Goal: Information Seeking & Learning: Learn about a topic

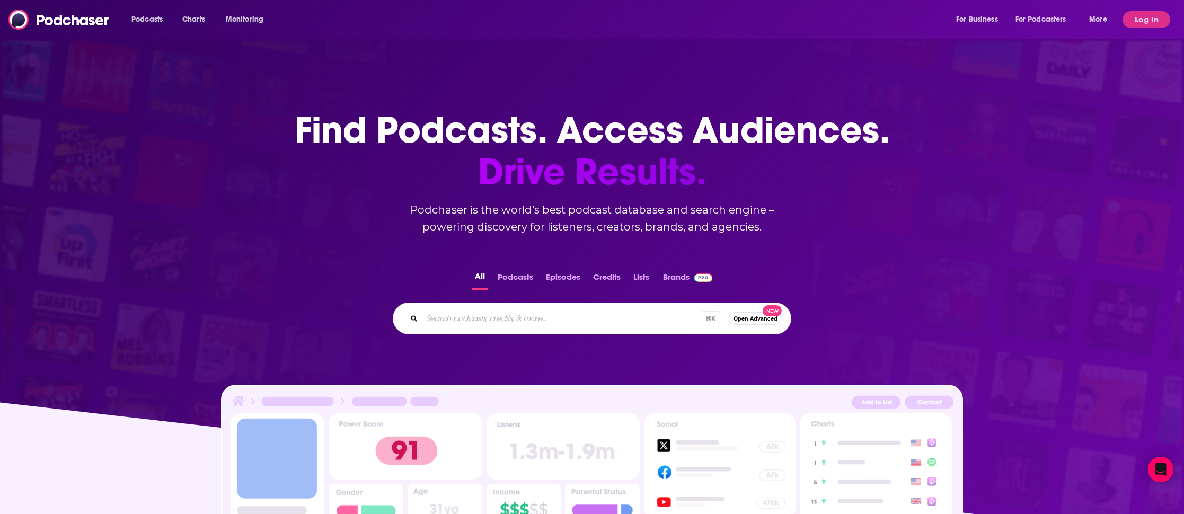
click at [491, 313] on input "Search podcasts, credits, & more..." at bounding box center [561, 318] width 279 height 17
type input "scale smart live"
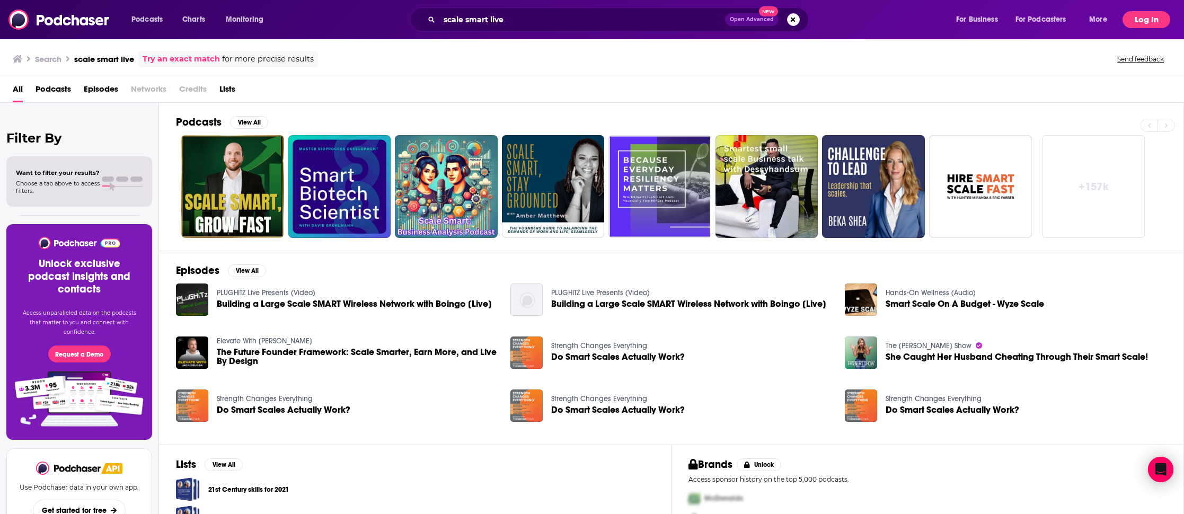
click at [1137, 19] on button "Log In" at bounding box center [1146, 19] width 48 height 17
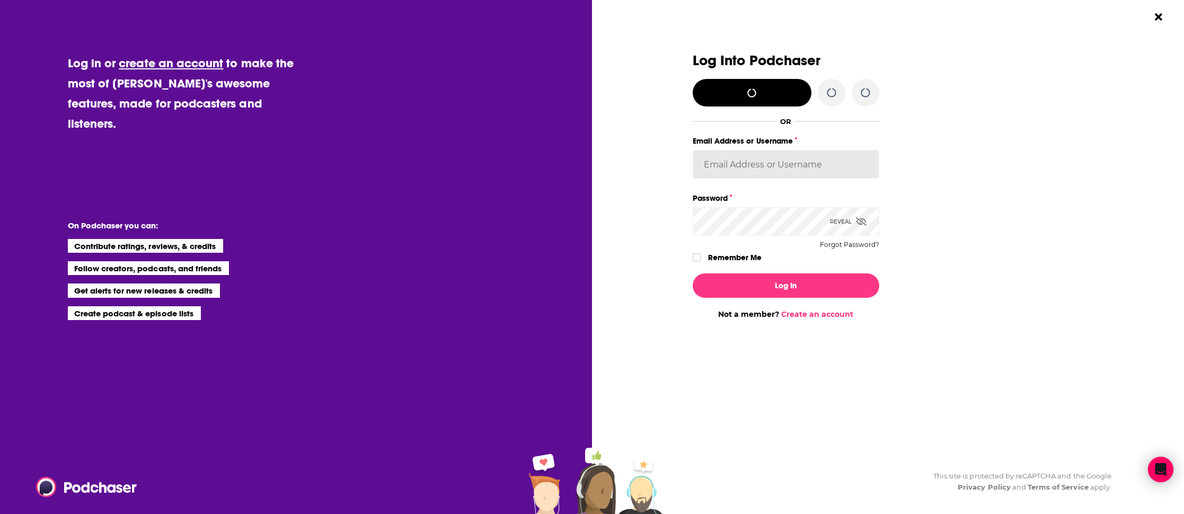
type input "simaulakh21"
click at [751, 305] on div "Log In Not a member? Create an account" at bounding box center [786, 292] width 187 height 54
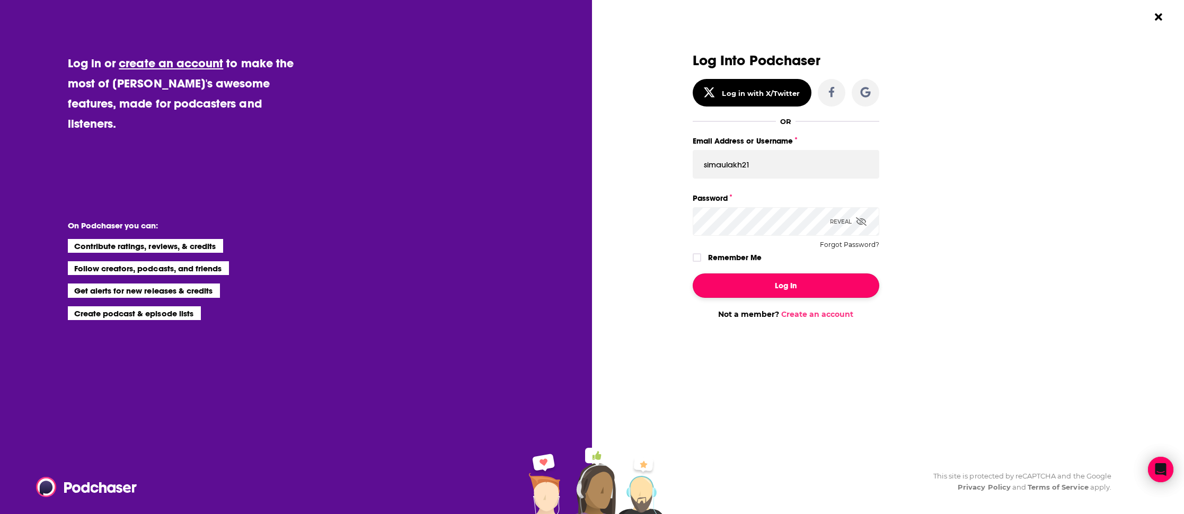
click at [748, 290] on button "Log In" at bounding box center [786, 285] width 187 height 24
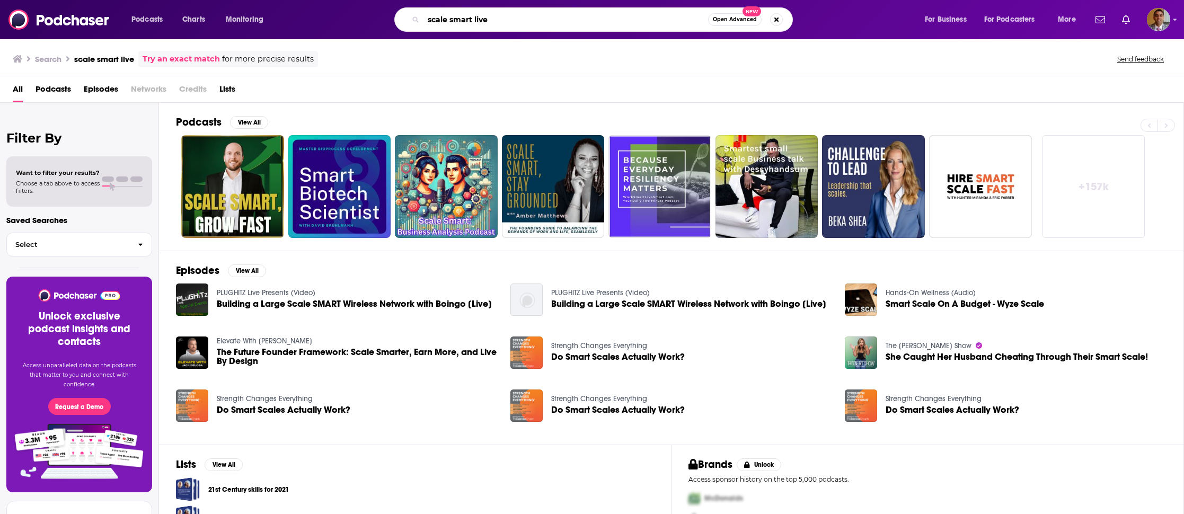
drag, startPoint x: 503, startPoint y: 21, endPoint x: 415, endPoint y: 19, distance: 88.5
click at [415, 19] on div "scale smart live Open Advanced New" at bounding box center [593, 19] width 398 height 24
type input "opsIQ"
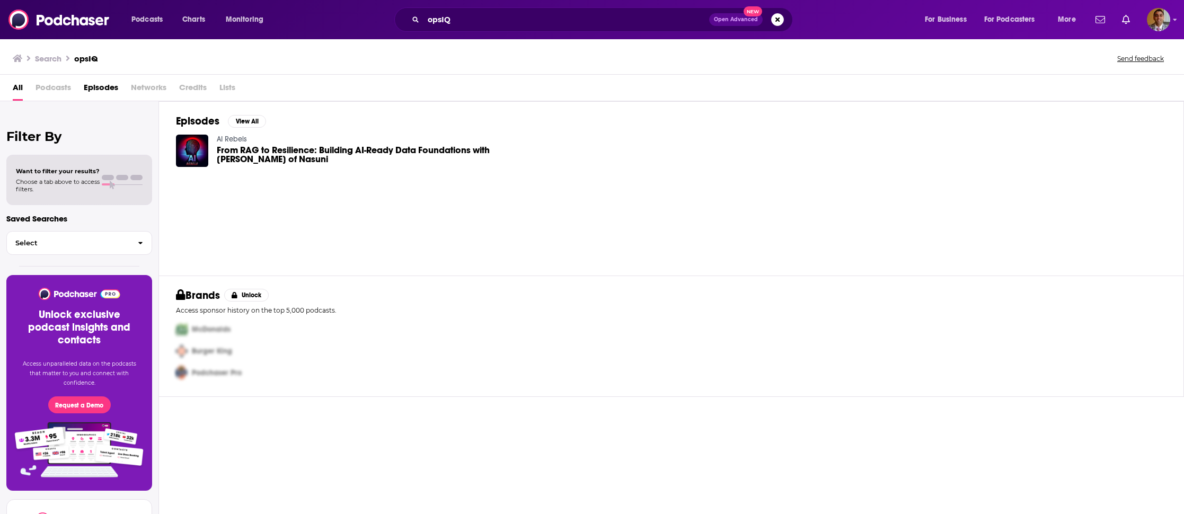
click at [57, 88] on span "Podcasts" at bounding box center [54, 90] width 36 height 22
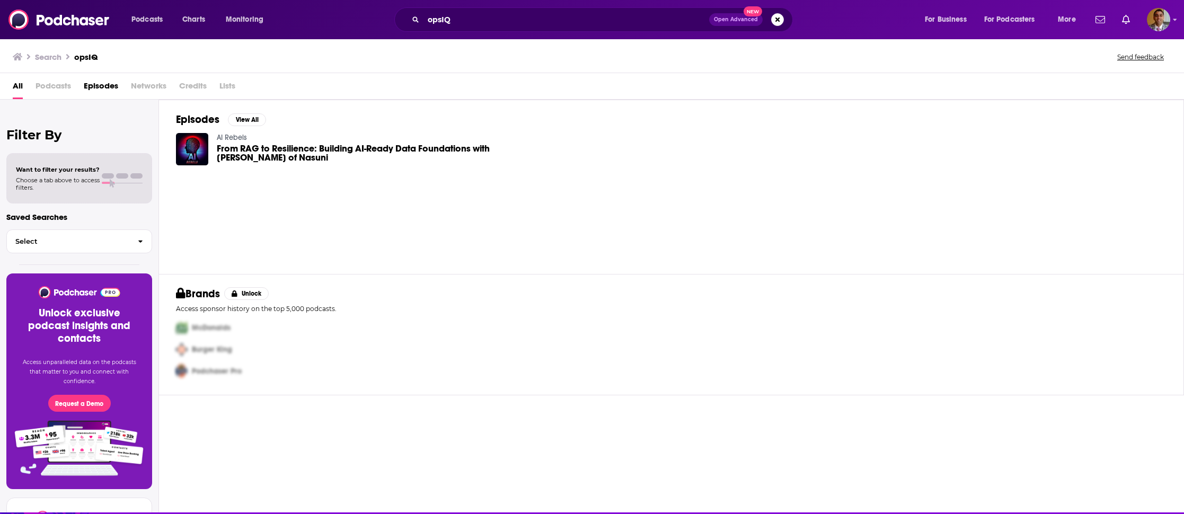
click at [54, 86] on span "Podcasts" at bounding box center [54, 88] width 36 height 22
click at [17, 84] on span "All" at bounding box center [18, 88] width 10 height 22
click at [260, 152] on span "From RAG to Resilience: Building AI-Ready Data Foundations with [PERSON_NAME] o…" at bounding box center [357, 153] width 281 height 18
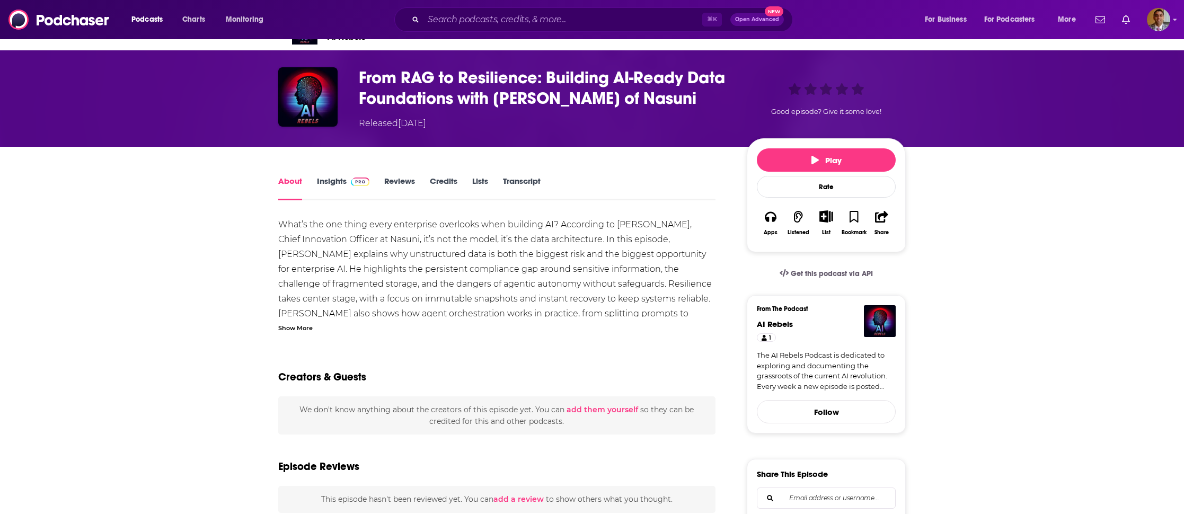
scroll to position [23, 0]
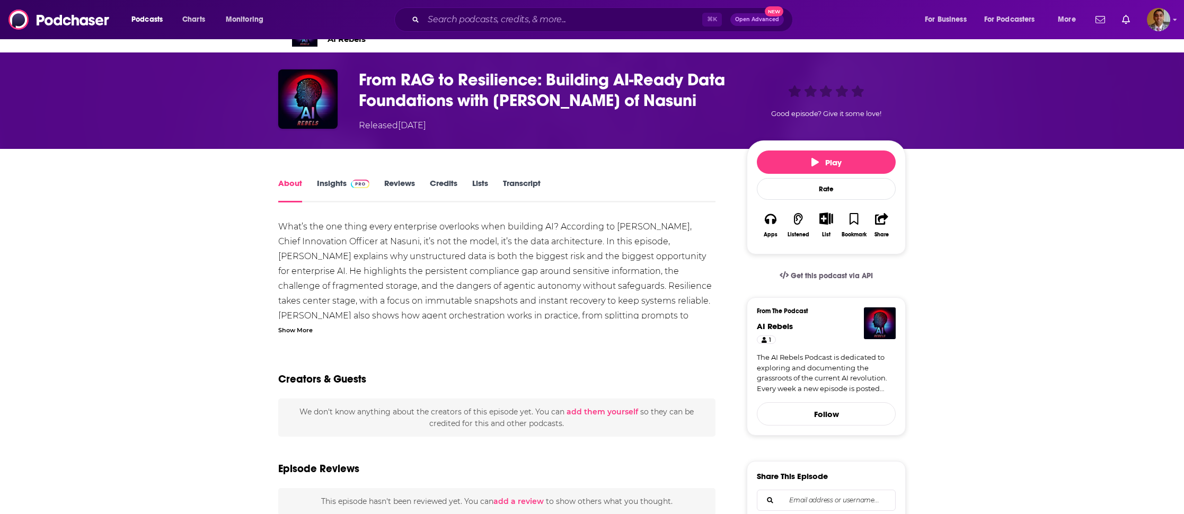
click at [325, 181] on link "Insights" at bounding box center [343, 190] width 52 height 24
